Goal: Task Accomplishment & Management: Manage account settings

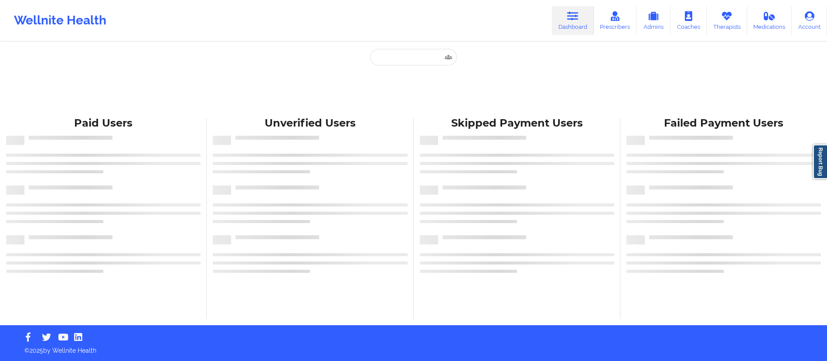
click at [410, 55] on input "text" at bounding box center [413, 57] width 86 height 17
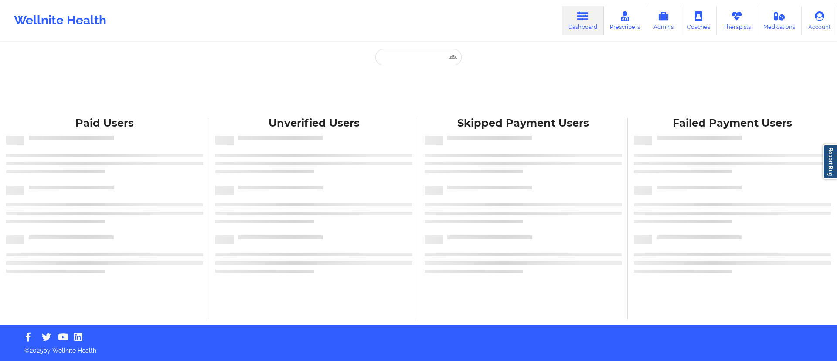
type input "[PERSON_NAME]"
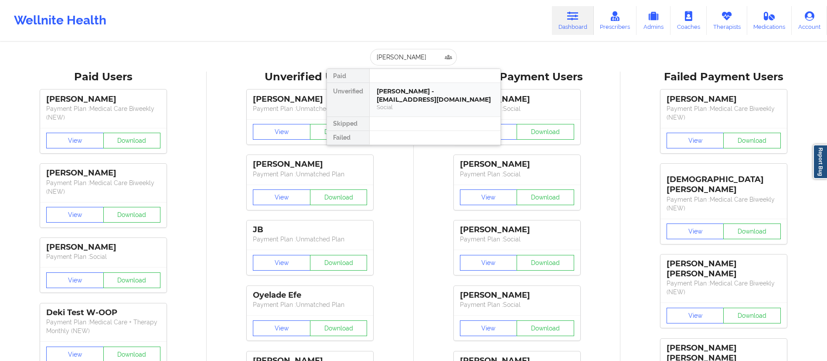
click at [427, 102] on div "[PERSON_NAME] - [EMAIL_ADDRESS][DOMAIN_NAME]" at bounding box center [435, 95] width 117 height 16
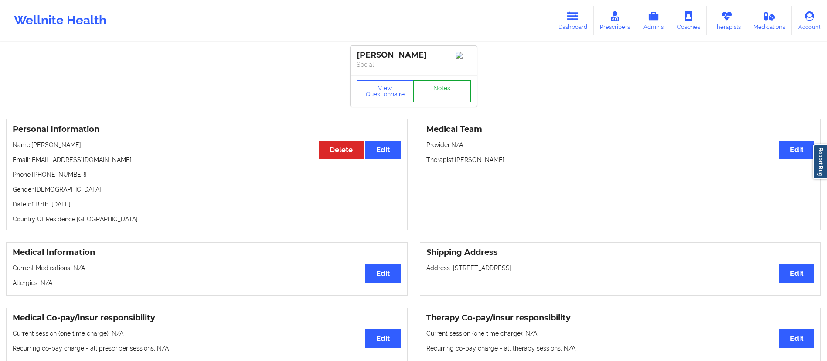
click at [438, 89] on link "Notes" at bounding box center [442, 91] width 58 height 22
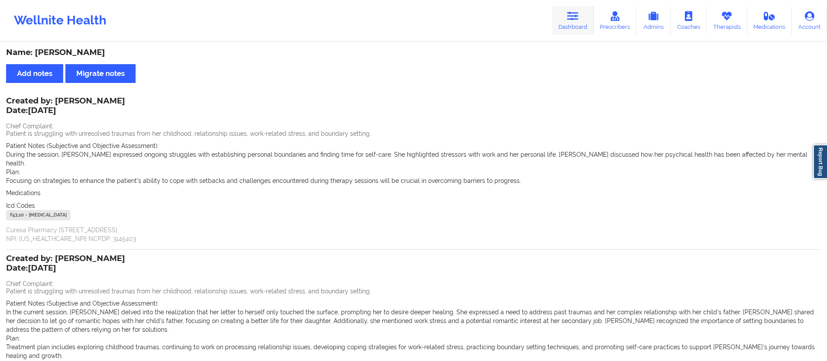
click at [565, 20] on link "Dashboard" at bounding box center [573, 20] width 42 height 29
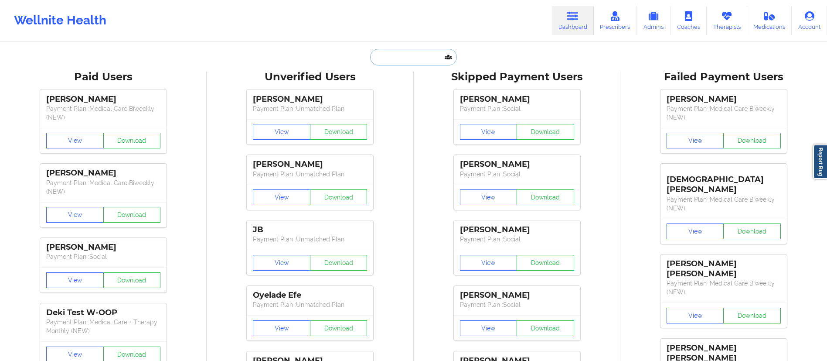
click at [418, 52] on input "text" at bounding box center [413, 57] width 86 height 17
click at [406, 53] on input "text" at bounding box center [413, 57] width 86 height 17
paste input "[EMAIL_ADDRESS][DOMAIN_NAME]"
type input "[EMAIL_ADDRESS][DOMAIN_NAME]"
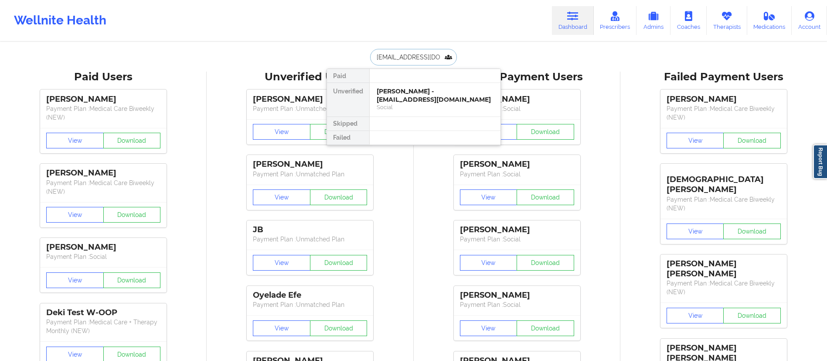
scroll to position [0, 5]
click at [410, 100] on div "[PERSON_NAME] - [EMAIL_ADDRESS][DOMAIN_NAME]" at bounding box center [435, 95] width 117 height 16
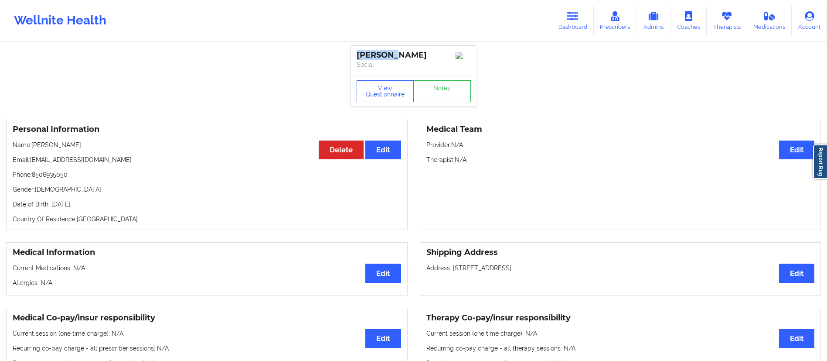
drag, startPoint x: 397, startPoint y: 54, endPoint x: 330, endPoint y: 52, distance: 67.2
copy div "[PERSON_NAME]"
click at [565, 24] on link "Dashboard" at bounding box center [573, 20] width 42 height 29
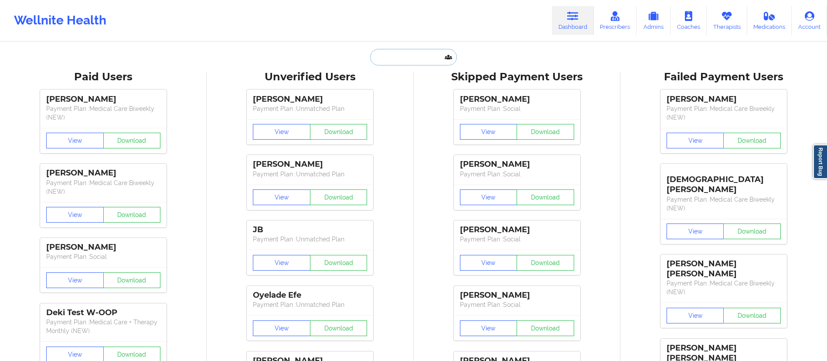
click at [416, 51] on input "text" at bounding box center [413, 57] width 86 height 17
paste input "[PERSON_NAME]"
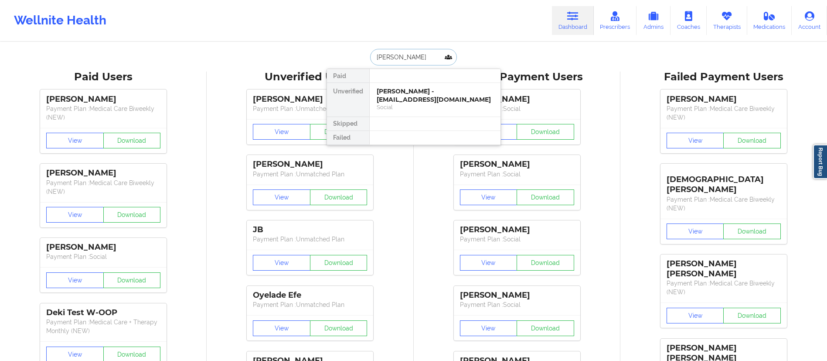
drag, startPoint x: 422, startPoint y: 57, endPoint x: 362, endPoint y: 51, distance: 60.0
click at [362, 51] on div "[PERSON_NAME] Paid Unverified [PERSON_NAME] - [EMAIL_ADDRESS][DOMAIN_NAME] Soci…" at bounding box center [414, 57] width 174 height 17
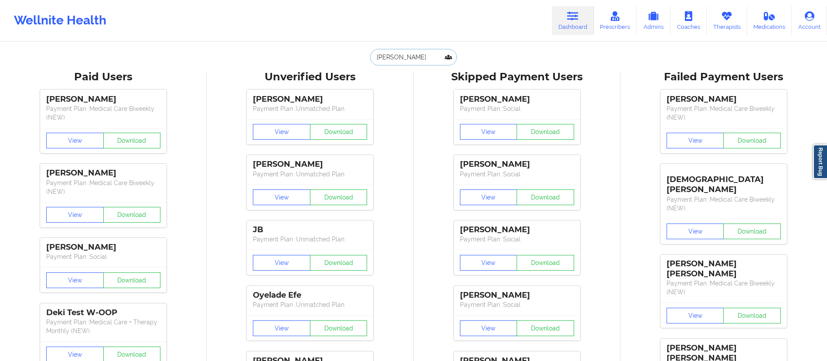
paste input "[EMAIL_ADDRESS][DOMAIN_NAME]"
type input "[EMAIL_ADDRESS][DOMAIN_NAME]"
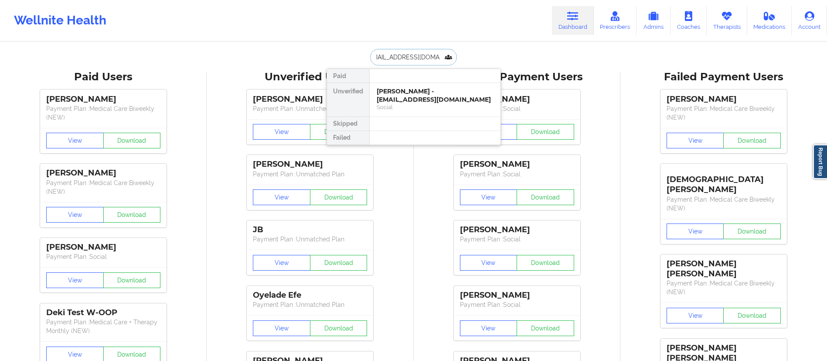
click at [411, 96] on div "[PERSON_NAME] - [EMAIL_ADDRESS][DOMAIN_NAME]" at bounding box center [435, 95] width 117 height 16
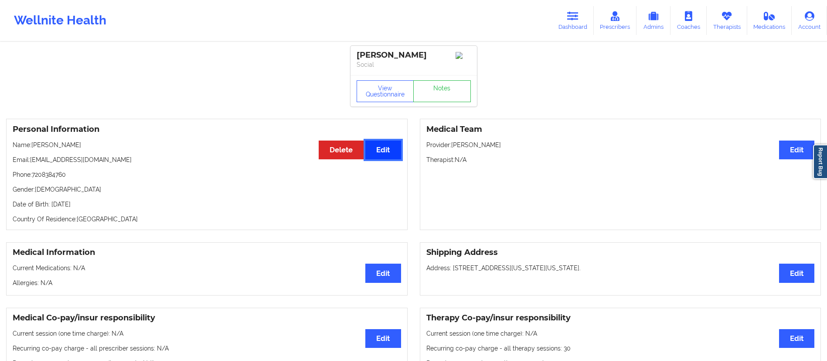
click at [386, 159] on button "Edit" at bounding box center [382, 149] width 35 height 19
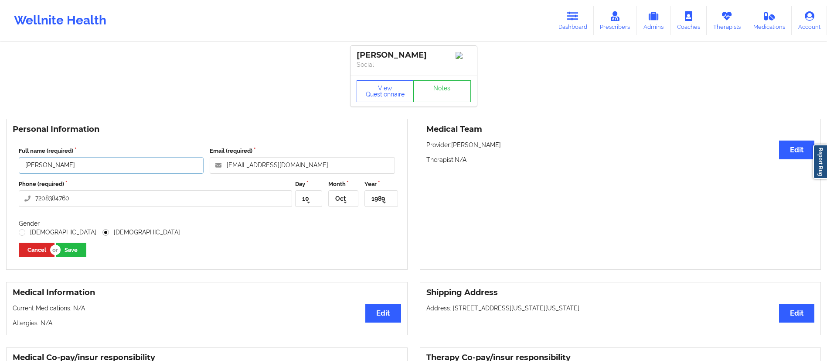
click at [42, 171] on input "[PERSON_NAME]" at bounding box center [111, 165] width 185 height 17
type input "[PERSON_NAME]"
click at [310, 211] on icon at bounding box center [308, 202] width 13 height 16
click at [308, 328] on div "11" at bounding box center [308, 321] width 25 height 16
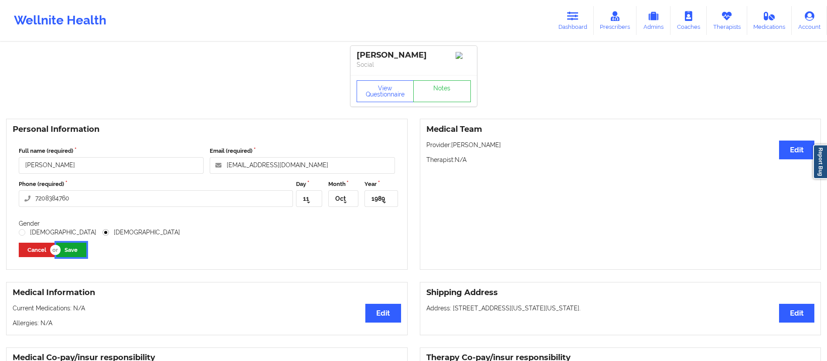
click at [78, 257] on button "Save" at bounding box center [71, 249] width 30 height 14
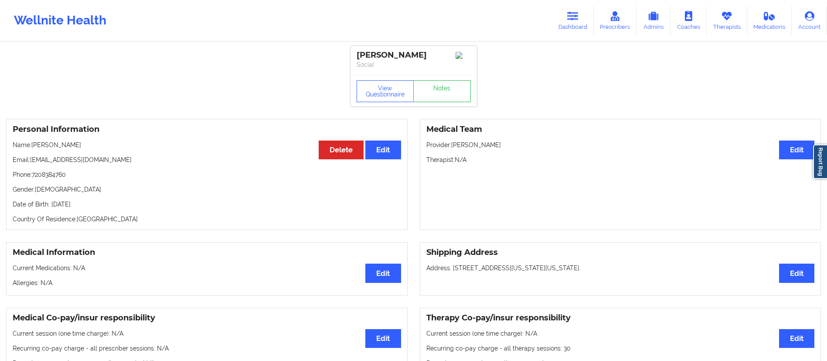
drag, startPoint x: 32, startPoint y: 152, endPoint x: 157, endPoint y: 151, distance: 124.7
click at [157, 149] on p "Name: Karen Machado-Morales" at bounding box center [207, 144] width 388 height 9
copy p "[PERSON_NAME]"
click at [572, 20] on icon at bounding box center [572, 16] width 11 height 10
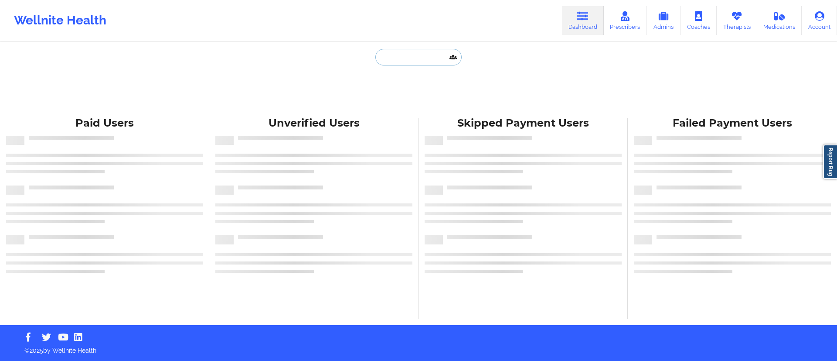
click at [419, 57] on input "text" at bounding box center [418, 57] width 86 height 17
paste input "velascoskevin@gmail.com"
type input "velascoskevin@gmail.com"
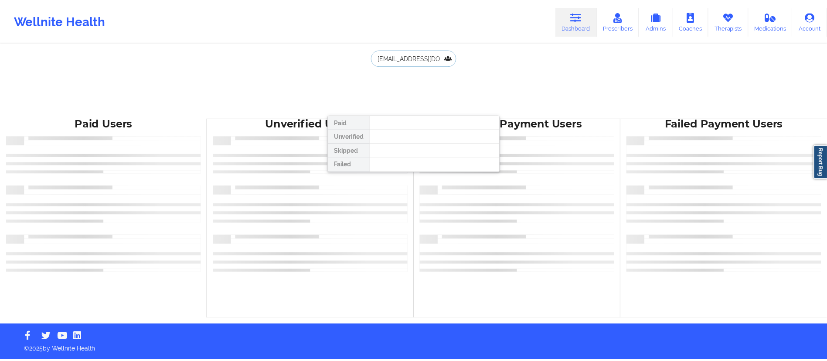
scroll to position [0, 6]
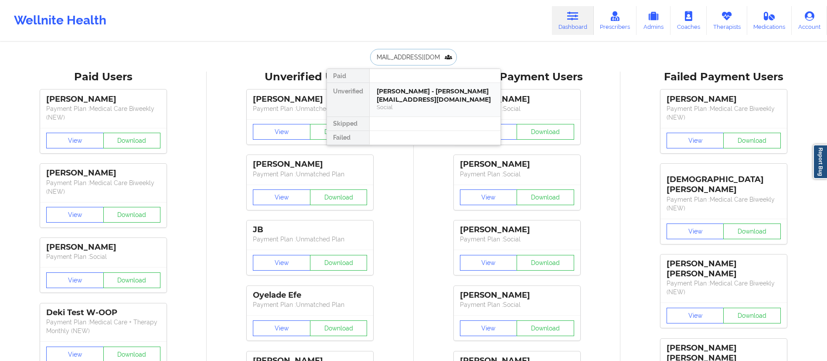
click at [423, 89] on div "Kevin S Velasco - velascoskevin@gmail.com" at bounding box center [435, 95] width 117 height 16
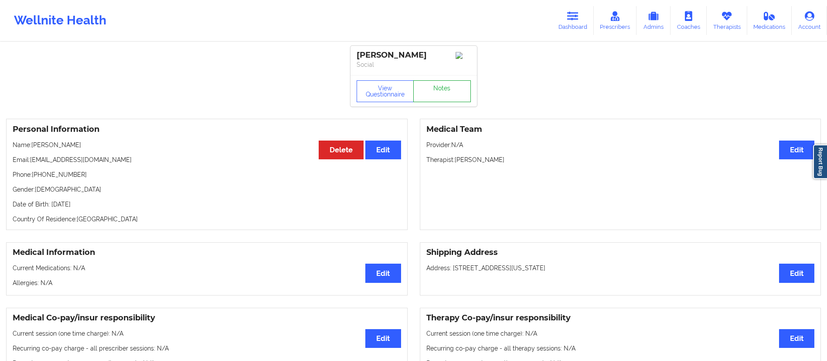
click at [439, 100] on link "Notes" at bounding box center [442, 91] width 58 height 22
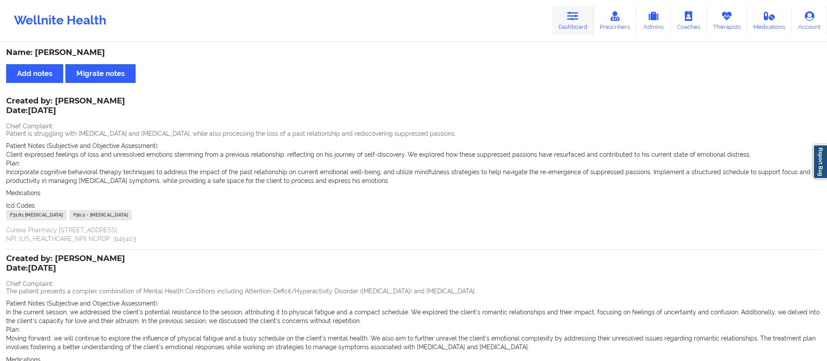
click at [578, 29] on link "Dashboard" at bounding box center [573, 20] width 42 height 29
